Goal: Use online tool/utility

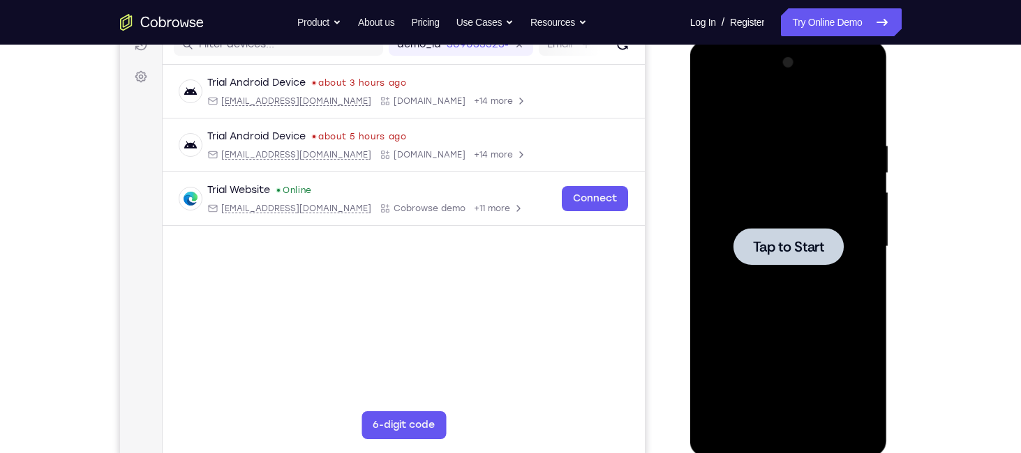
click at [805, 219] on div at bounding box center [788, 247] width 176 height 391
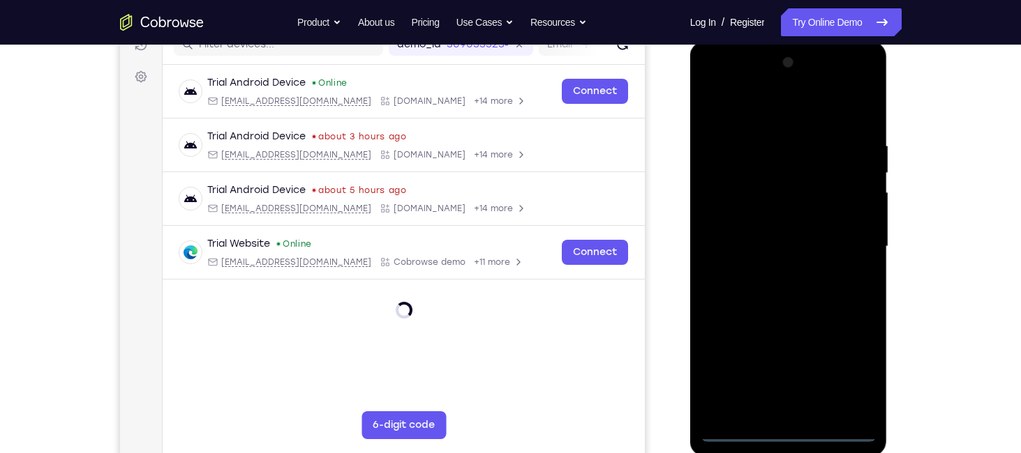
click at [792, 430] on div at bounding box center [788, 247] width 176 height 391
click at [846, 384] on div at bounding box center [788, 247] width 176 height 391
click at [751, 107] on div at bounding box center [788, 247] width 176 height 391
click at [852, 241] on div at bounding box center [788, 247] width 176 height 391
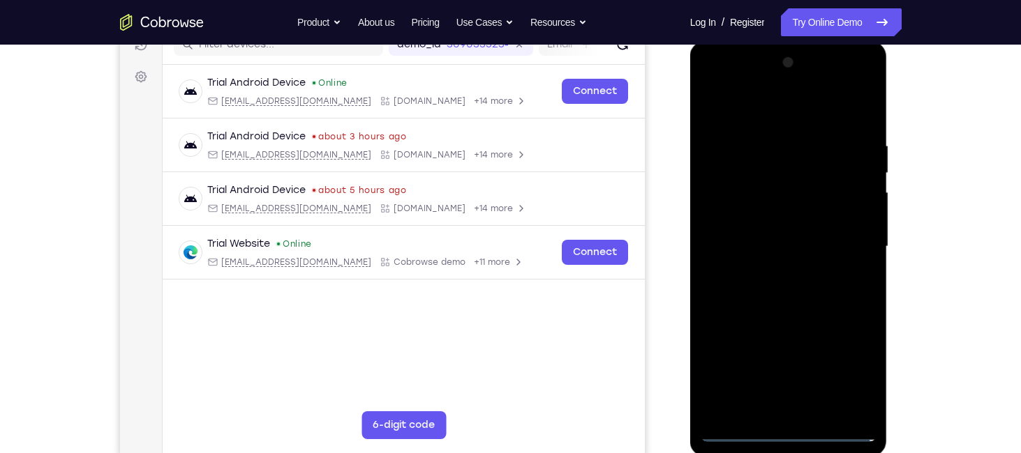
click at [773, 272] on div at bounding box center [788, 247] width 176 height 391
click at [774, 240] on div at bounding box center [788, 247] width 176 height 391
click at [775, 217] on div at bounding box center [788, 247] width 176 height 391
click at [785, 238] on div at bounding box center [788, 247] width 176 height 391
click at [785, 294] on div at bounding box center [788, 247] width 176 height 391
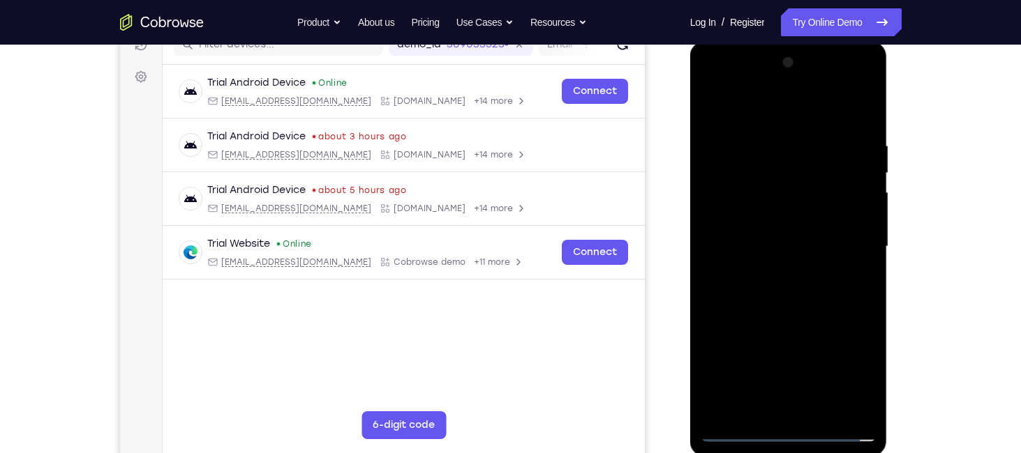
click at [785, 294] on div at bounding box center [788, 247] width 176 height 391
click at [806, 291] on div at bounding box center [788, 247] width 176 height 391
click at [768, 133] on div at bounding box center [788, 247] width 176 height 391
click at [868, 124] on div at bounding box center [788, 247] width 176 height 391
click at [771, 132] on div at bounding box center [788, 247] width 176 height 391
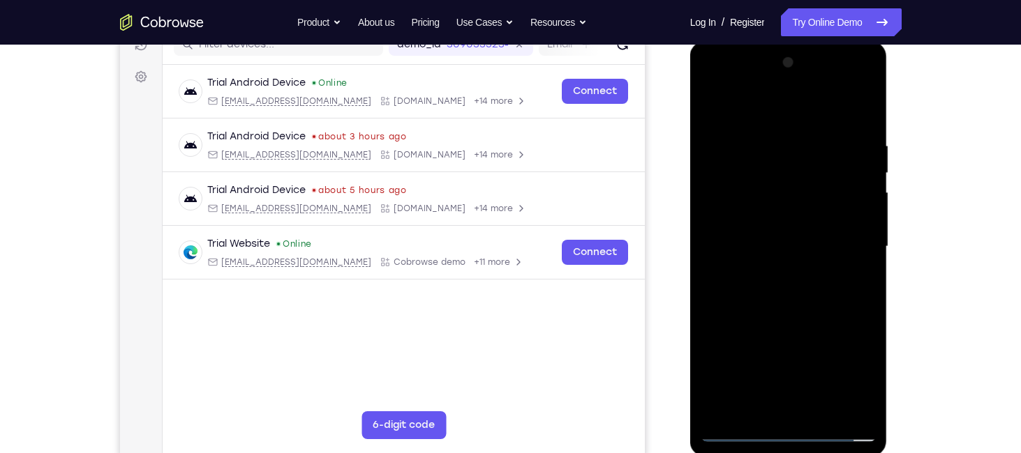
click at [866, 114] on div at bounding box center [788, 247] width 176 height 391
click at [860, 102] on div at bounding box center [788, 247] width 176 height 391
click at [721, 130] on div at bounding box center [788, 247] width 176 height 391
click at [715, 105] on div at bounding box center [788, 247] width 176 height 391
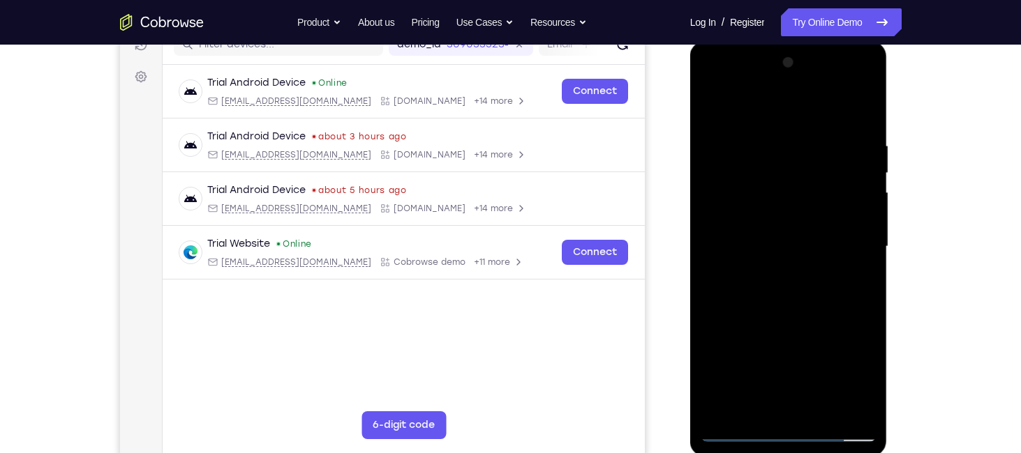
click at [807, 136] on div at bounding box center [788, 247] width 176 height 391
click at [868, 202] on div at bounding box center [788, 247] width 176 height 391
click at [863, 112] on div at bounding box center [788, 247] width 176 height 391
click at [824, 407] on div at bounding box center [788, 247] width 176 height 391
click at [779, 315] on div at bounding box center [788, 247] width 176 height 391
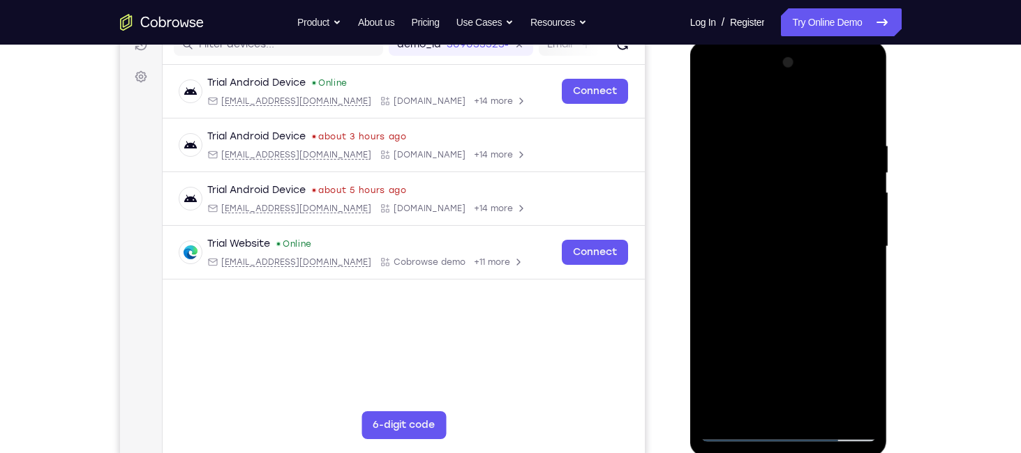
click at [772, 233] on div at bounding box center [788, 247] width 176 height 391
click at [790, 377] on div at bounding box center [788, 247] width 176 height 391
click at [815, 377] on div at bounding box center [788, 247] width 176 height 391
click at [753, 356] on div at bounding box center [788, 247] width 176 height 391
click at [712, 111] on div at bounding box center [788, 247] width 176 height 391
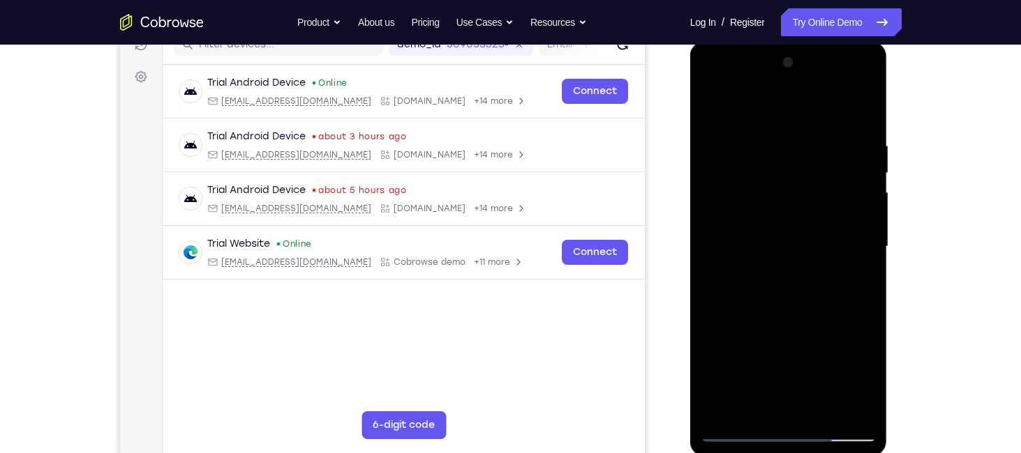
click at [743, 428] on div at bounding box center [788, 247] width 176 height 391
drag, startPoint x: 832, startPoint y: 143, endPoint x: 748, endPoint y: 151, distance: 84.1
click at [748, 151] on div at bounding box center [788, 247] width 176 height 391
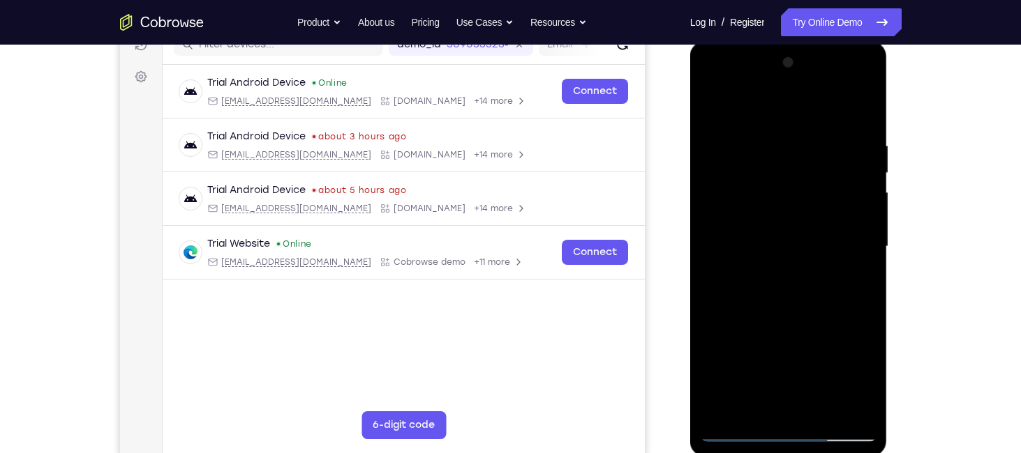
drag, startPoint x: 806, startPoint y: 144, endPoint x: 712, endPoint y: 159, distance: 94.7
click at [712, 159] on div at bounding box center [788, 247] width 176 height 391
drag, startPoint x: 821, startPoint y: 126, endPoint x: 751, endPoint y: 128, distance: 69.8
click at [751, 128] on div at bounding box center [788, 247] width 176 height 391
drag, startPoint x: 845, startPoint y: 132, endPoint x: 774, endPoint y: 131, distance: 71.2
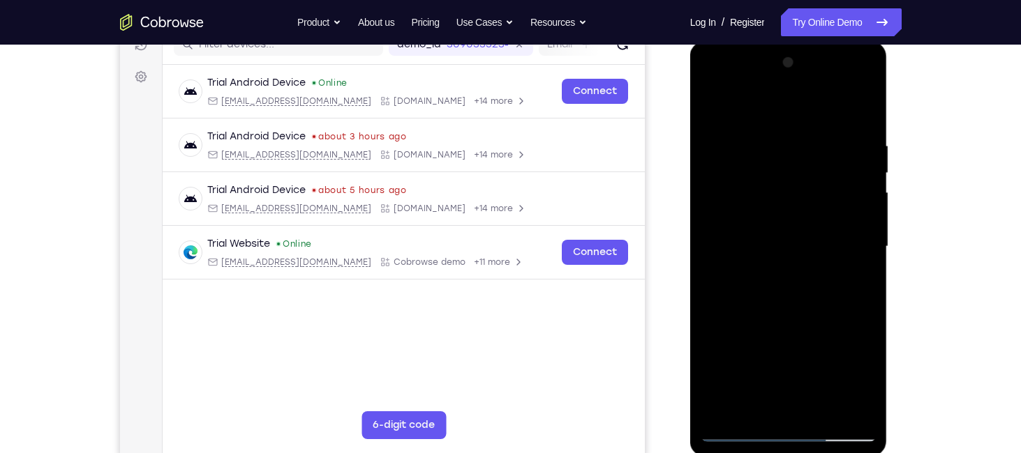
click at [774, 131] on div at bounding box center [788, 247] width 176 height 391
drag, startPoint x: 828, startPoint y: 129, endPoint x: 746, endPoint y: 135, distance: 81.8
click at [746, 135] on div at bounding box center [788, 247] width 176 height 391
drag, startPoint x: 804, startPoint y: 135, endPoint x: 722, endPoint y: 151, distance: 83.9
click at [722, 151] on div at bounding box center [788, 247] width 176 height 391
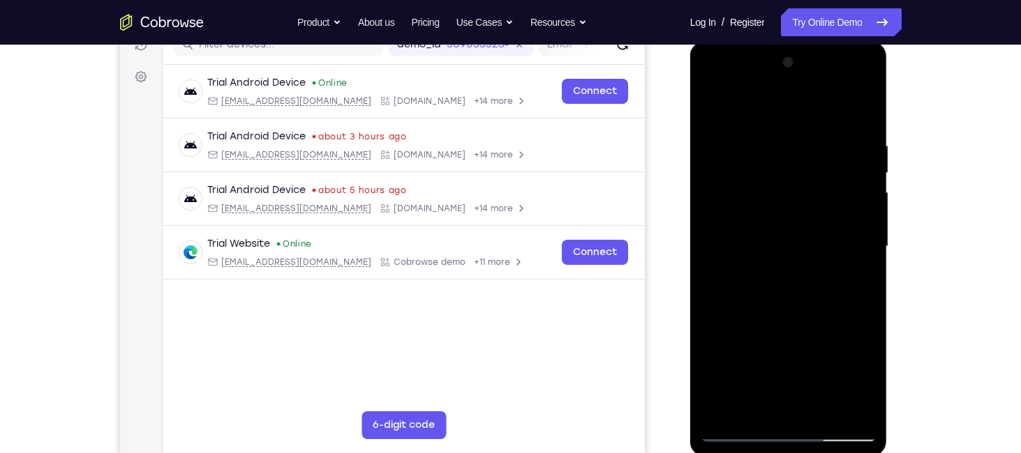
click at [849, 408] on div at bounding box center [788, 247] width 176 height 391
click at [820, 411] on div at bounding box center [788, 247] width 176 height 391
click at [737, 426] on div at bounding box center [788, 247] width 176 height 391
click at [741, 429] on div at bounding box center [788, 247] width 176 height 391
click at [751, 414] on div at bounding box center [788, 247] width 176 height 391
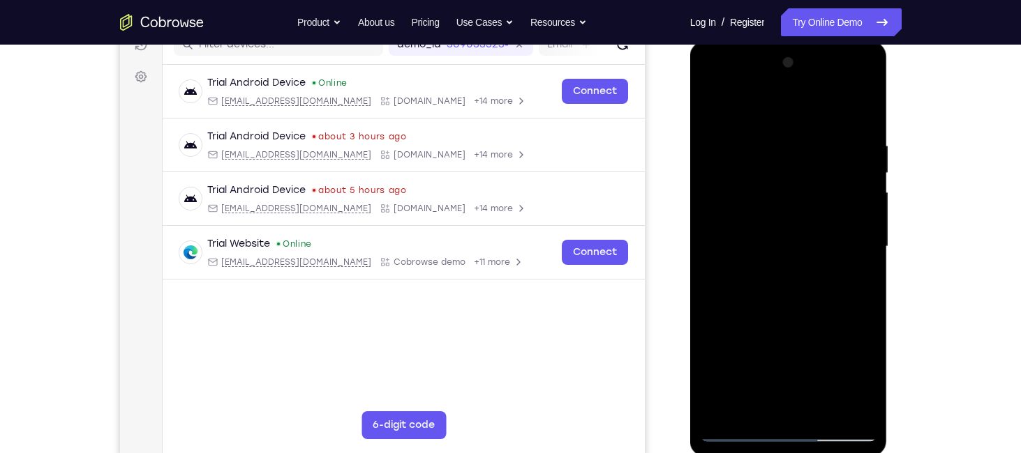
click at [767, 104] on div at bounding box center [788, 247] width 176 height 391
click at [745, 140] on div at bounding box center [788, 247] width 176 height 391
click at [743, 221] on div at bounding box center [788, 247] width 176 height 391
click at [855, 206] on div at bounding box center [788, 247] width 176 height 391
click at [873, 201] on div at bounding box center [788, 247] width 176 height 391
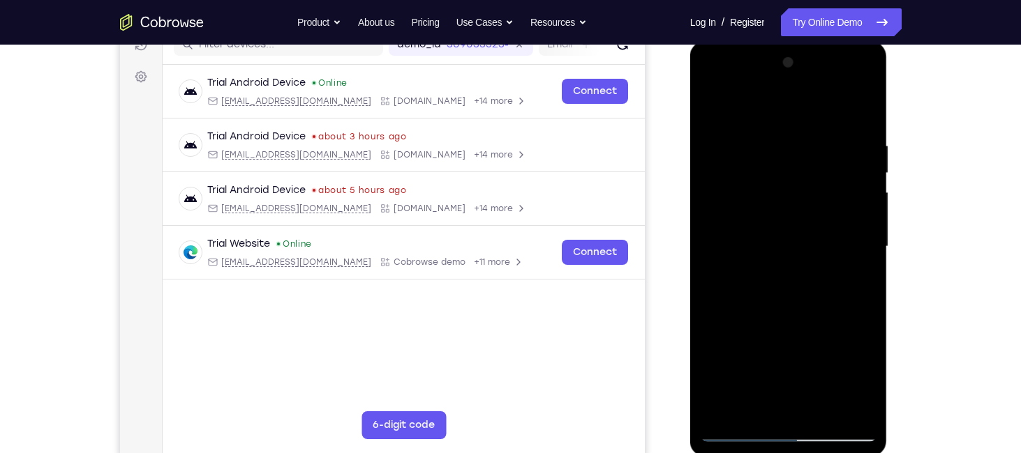
click at [873, 201] on div at bounding box center [788, 247] width 176 height 391
click at [867, 204] on div at bounding box center [788, 247] width 176 height 391
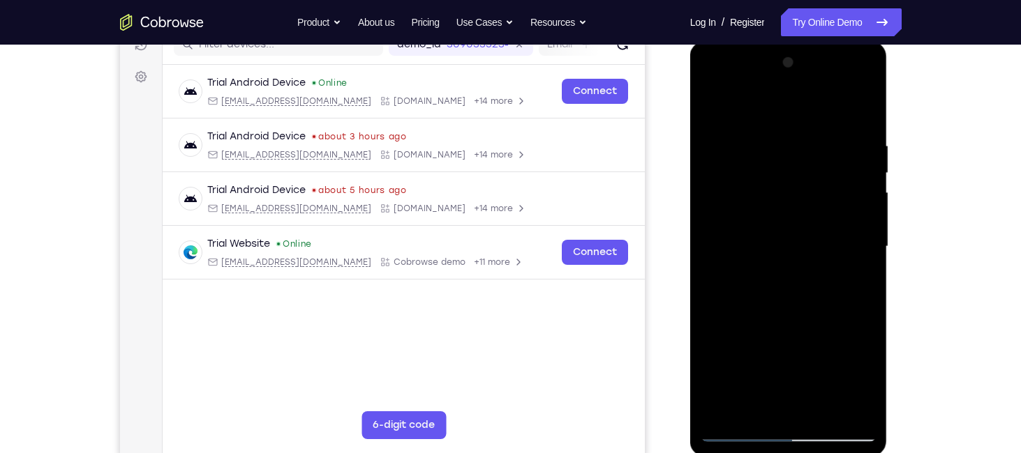
click at [867, 204] on div at bounding box center [788, 247] width 176 height 391
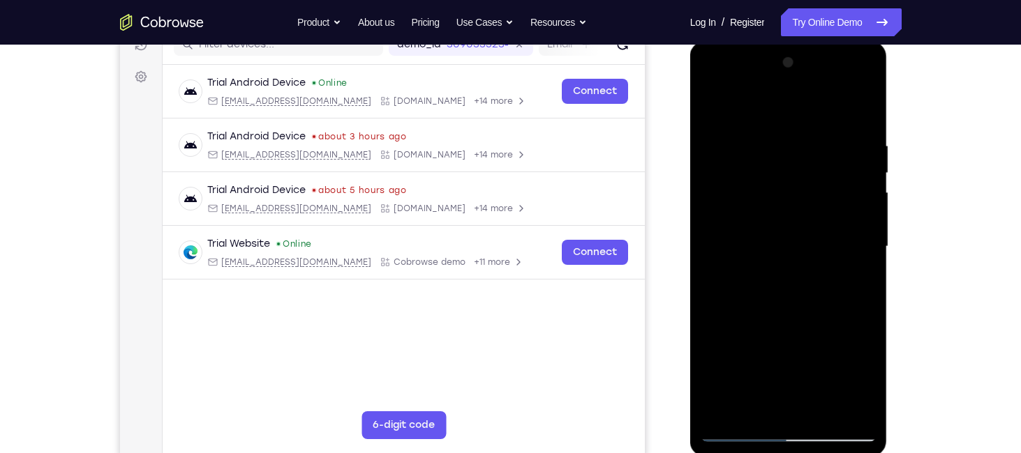
click at [867, 204] on div at bounding box center [788, 247] width 176 height 391
click at [710, 215] on div at bounding box center [788, 247] width 176 height 391
click at [870, 193] on div at bounding box center [788, 247] width 176 height 391
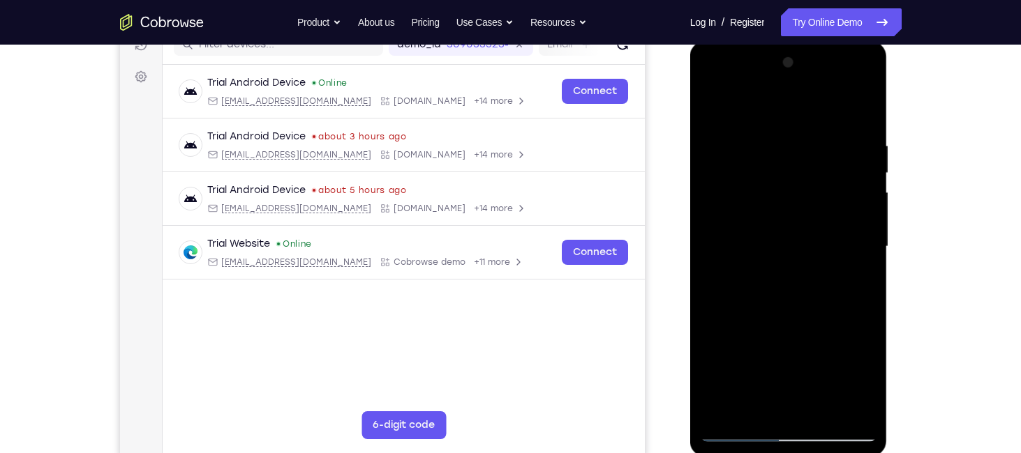
click at [707, 221] on div at bounding box center [788, 247] width 176 height 391
click at [877, 182] on div at bounding box center [788, 249] width 197 height 416
click at [868, 179] on div at bounding box center [788, 247] width 176 height 391
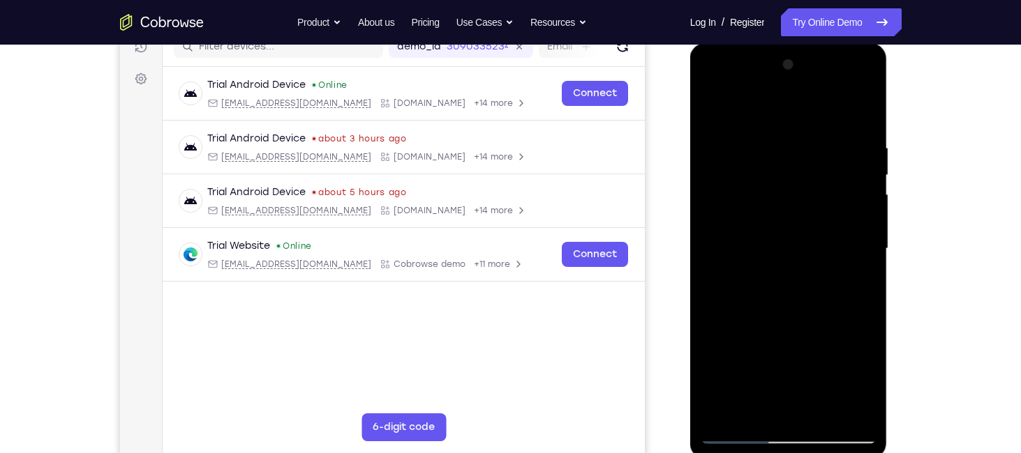
scroll to position [189, 0]
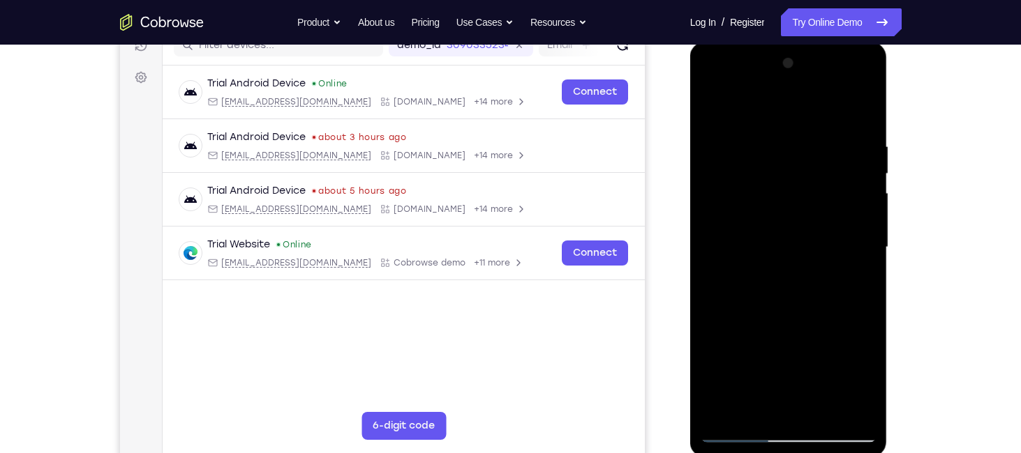
click at [857, 202] on div at bounding box center [788, 247] width 176 height 391
click at [871, 195] on div at bounding box center [788, 247] width 176 height 391
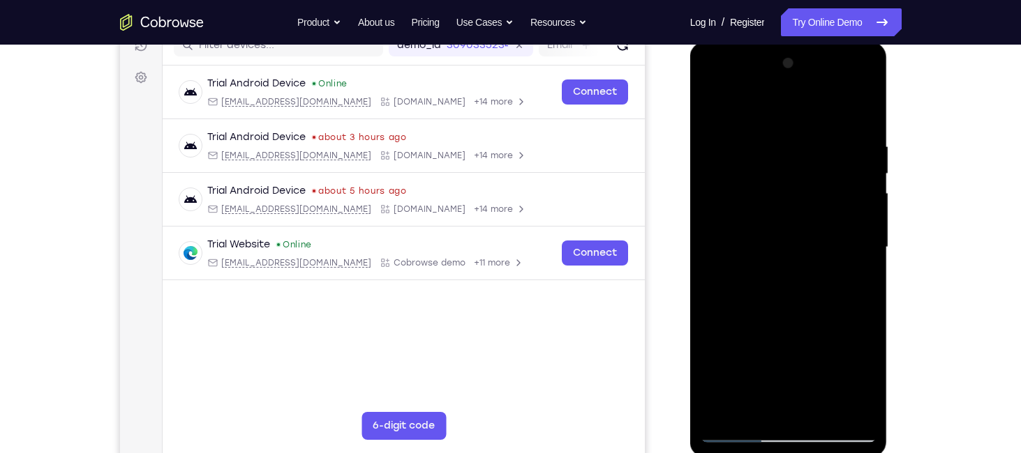
click at [871, 195] on div at bounding box center [788, 247] width 176 height 391
click at [703, 186] on div at bounding box center [788, 247] width 176 height 391
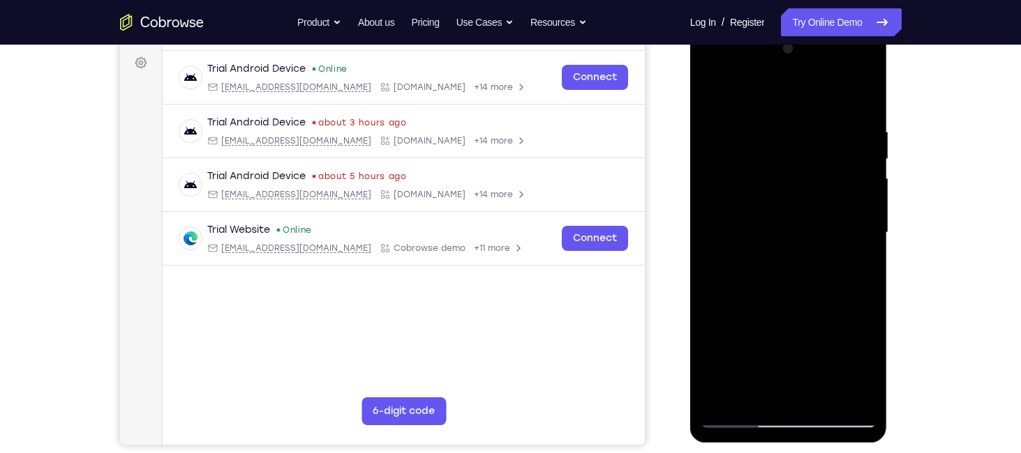
scroll to position [206, 0]
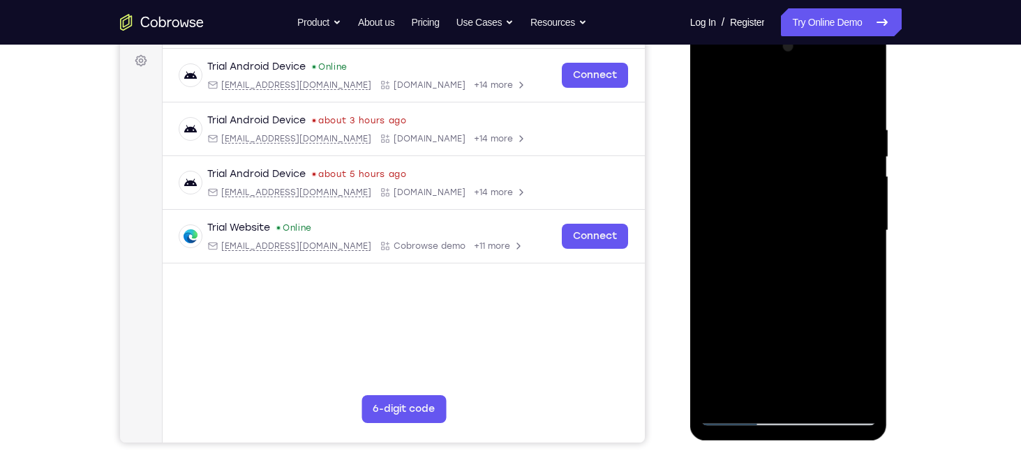
click at [714, 255] on div at bounding box center [788, 231] width 176 height 391
click at [875, 243] on div at bounding box center [788, 231] width 176 height 391
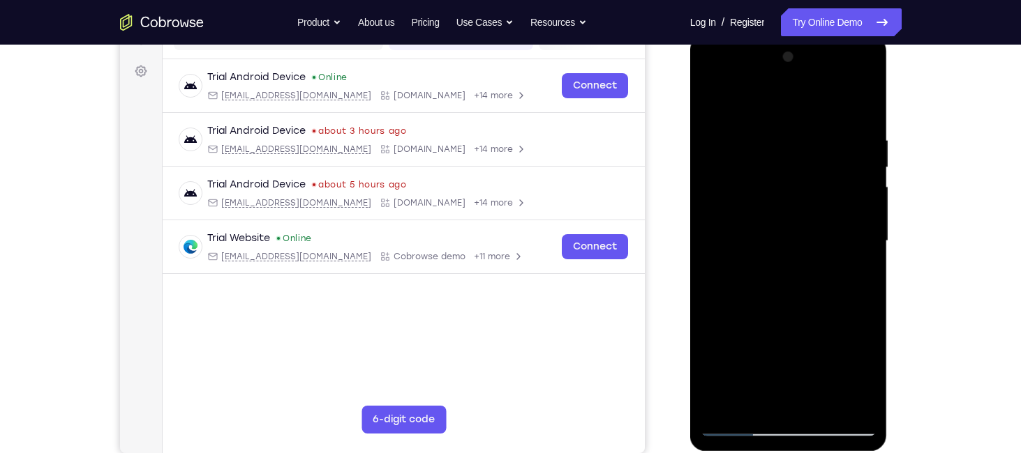
scroll to position [193, 0]
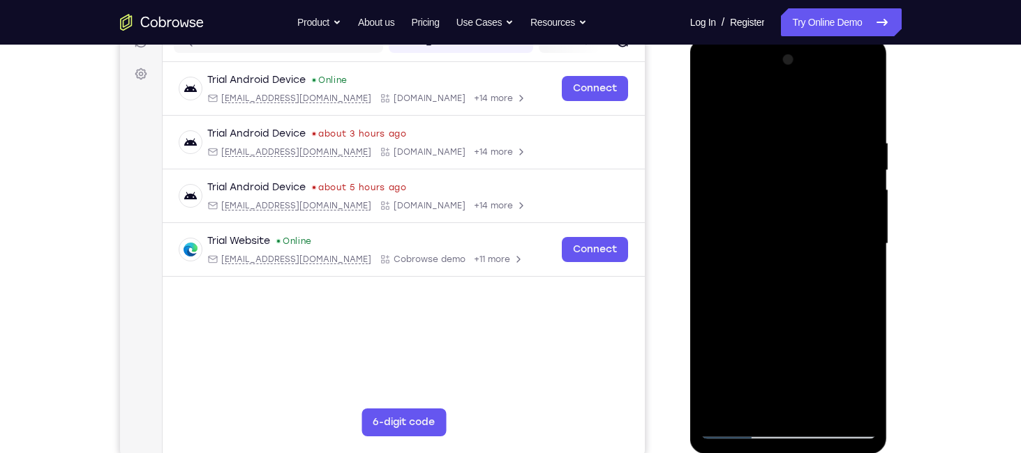
click at [866, 187] on div at bounding box center [788, 244] width 176 height 391
click at [874, 187] on div at bounding box center [788, 244] width 176 height 391
click at [864, 189] on div at bounding box center [788, 244] width 176 height 391
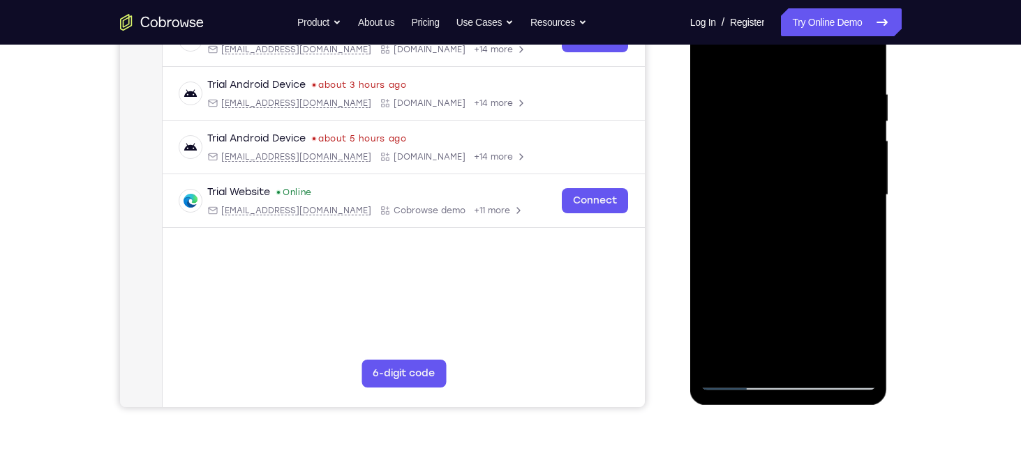
scroll to position [262, 0]
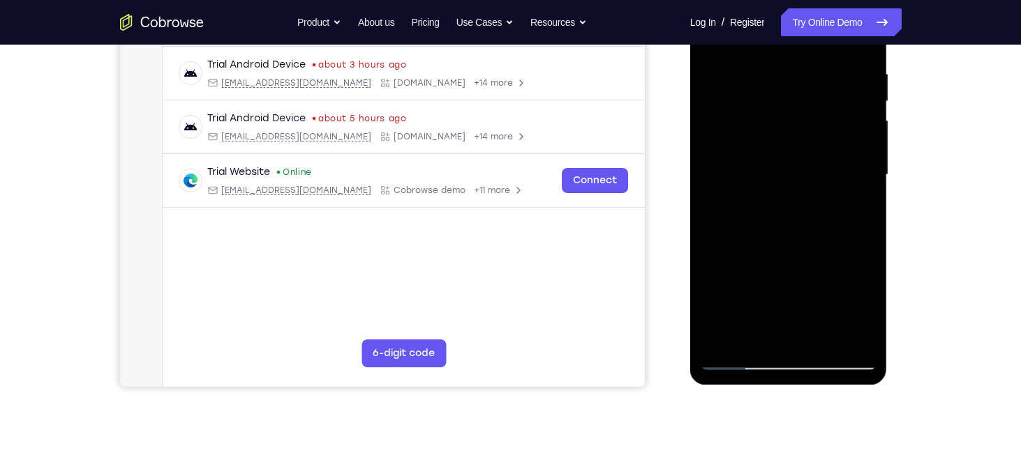
click at [869, 181] on div at bounding box center [788, 175] width 176 height 391
click at [705, 185] on div at bounding box center [788, 175] width 176 height 391
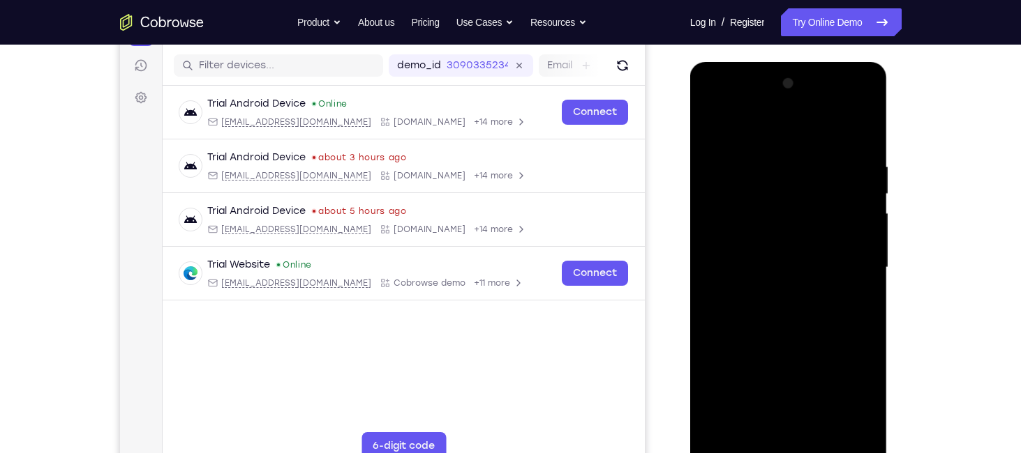
scroll to position [168, 0]
click at [873, 227] on div at bounding box center [788, 268] width 176 height 391
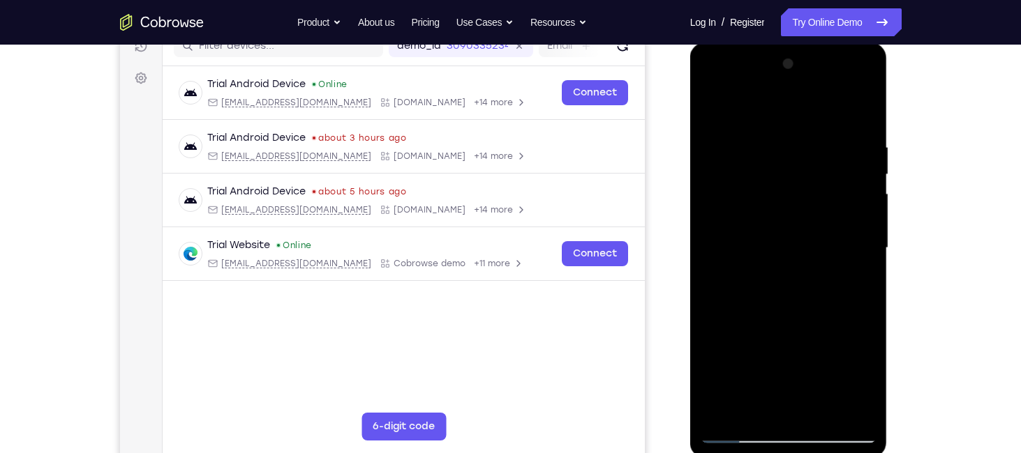
click at [857, 239] on div at bounding box center [788, 248] width 176 height 391
click at [865, 180] on div at bounding box center [788, 248] width 176 height 391
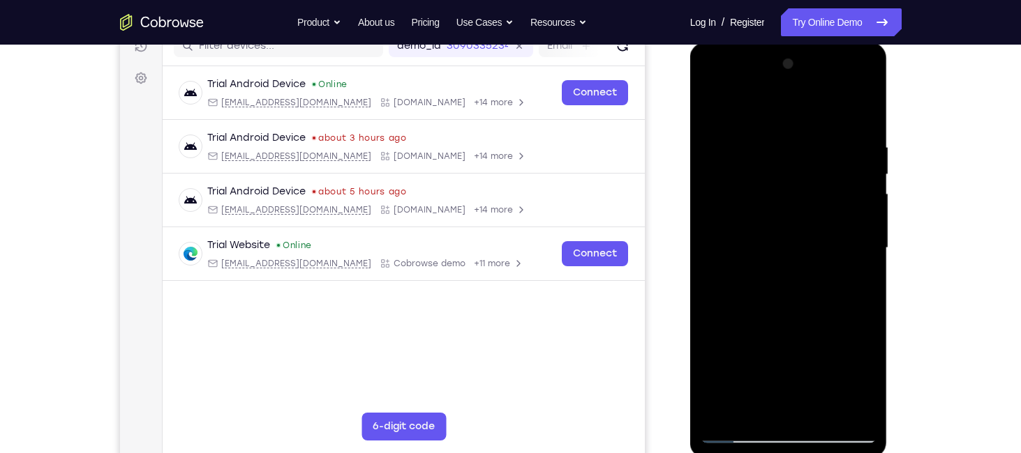
click at [865, 180] on div at bounding box center [788, 248] width 176 height 391
click at [716, 206] on div at bounding box center [788, 248] width 176 height 391
click at [864, 138] on div at bounding box center [788, 248] width 176 height 391
click at [871, 146] on div at bounding box center [788, 248] width 176 height 391
click at [866, 70] on div at bounding box center [788, 248] width 176 height 391
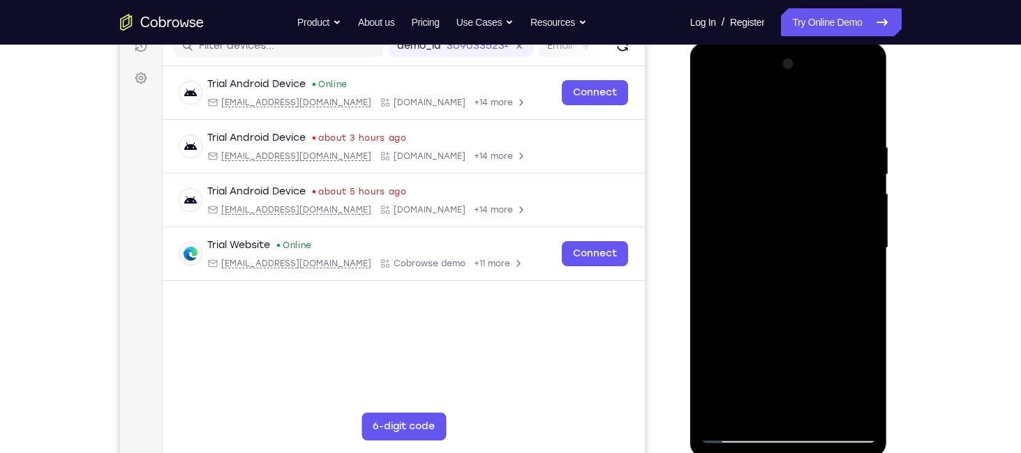
click at [738, 326] on div at bounding box center [788, 248] width 176 height 391
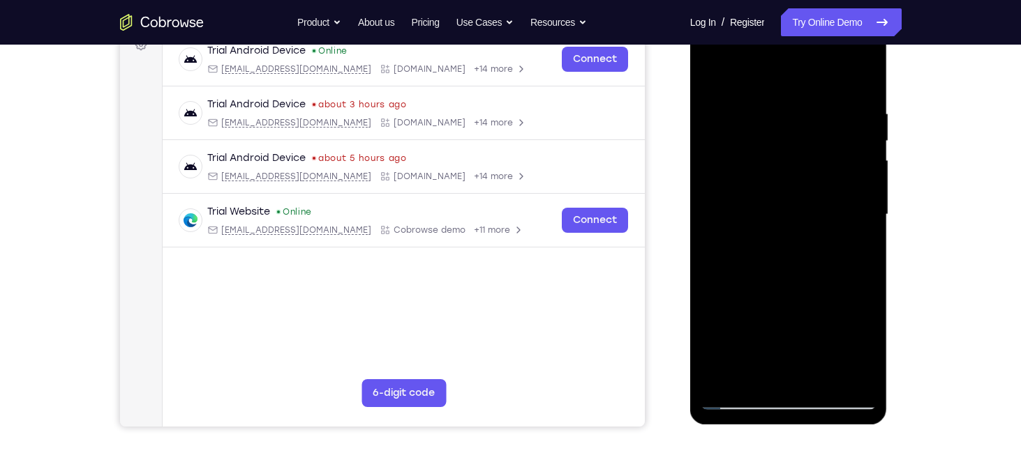
scroll to position [223, 0]
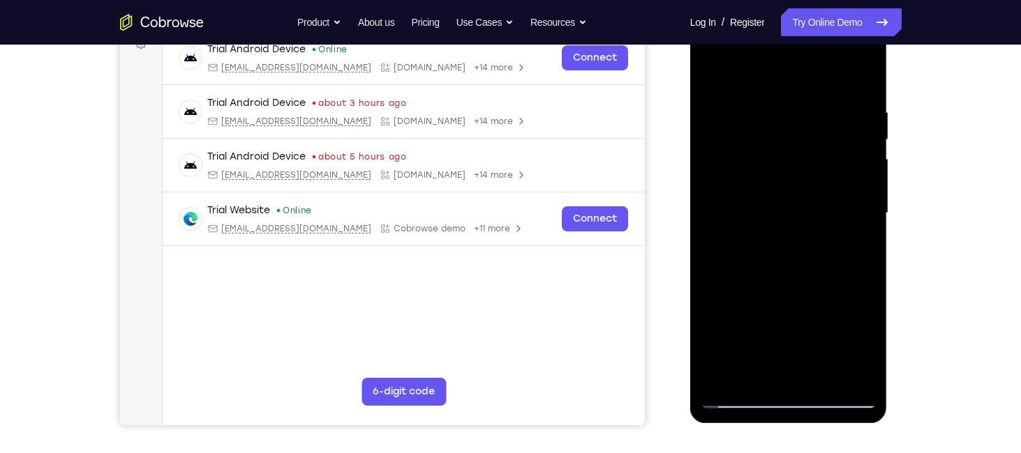
click at [866, 223] on div at bounding box center [788, 213] width 176 height 391
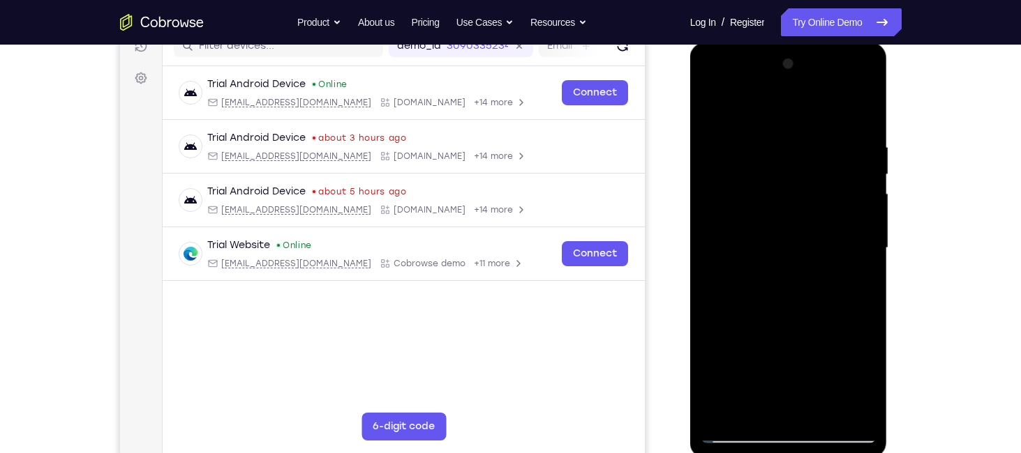
scroll to position [188, 0]
click at [709, 103] on div at bounding box center [788, 249] width 176 height 391
click at [715, 109] on div at bounding box center [788, 249] width 176 height 391
click at [866, 105] on div at bounding box center [788, 249] width 176 height 391
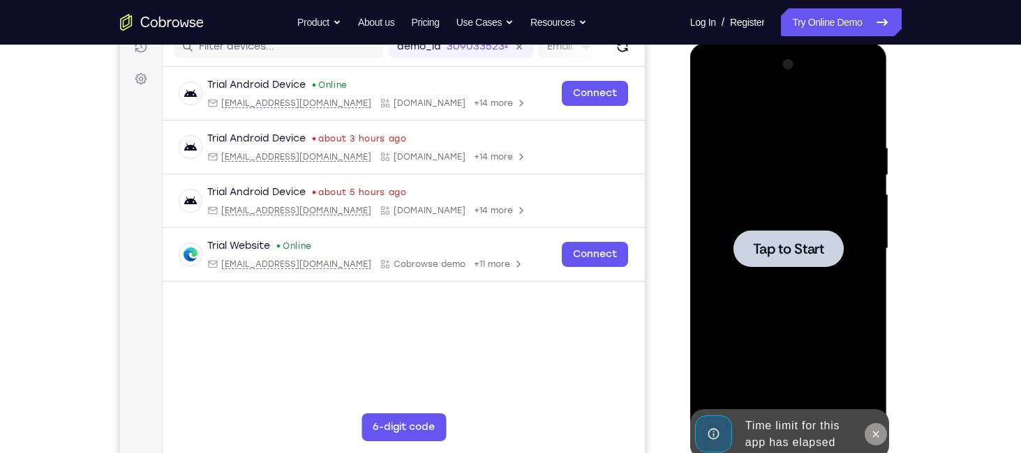
click at [874, 432] on icon at bounding box center [875, 434] width 11 height 11
